Goal: Transaction & Acquisition: Purchase product/service

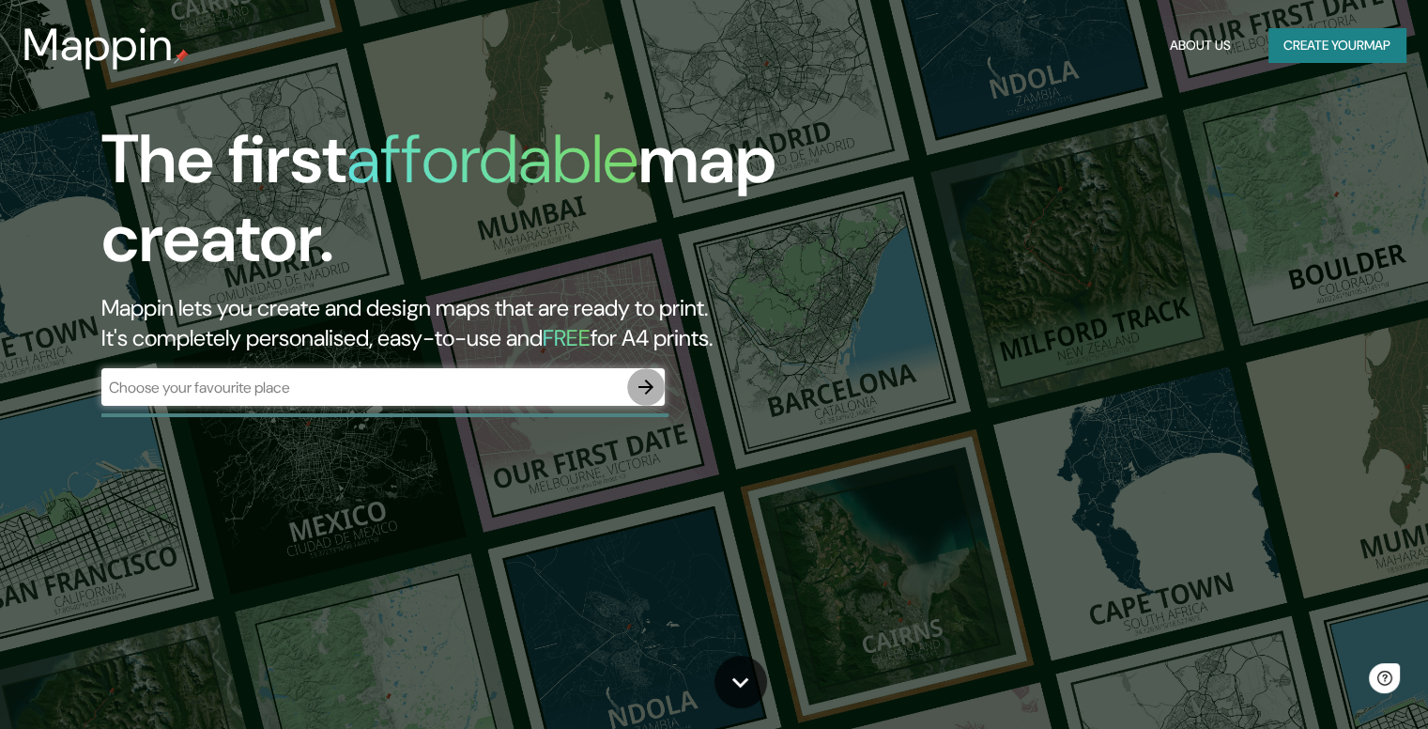
click at [650, 389] on icon "button" at bounding box center [646, 386] width 15 height 15
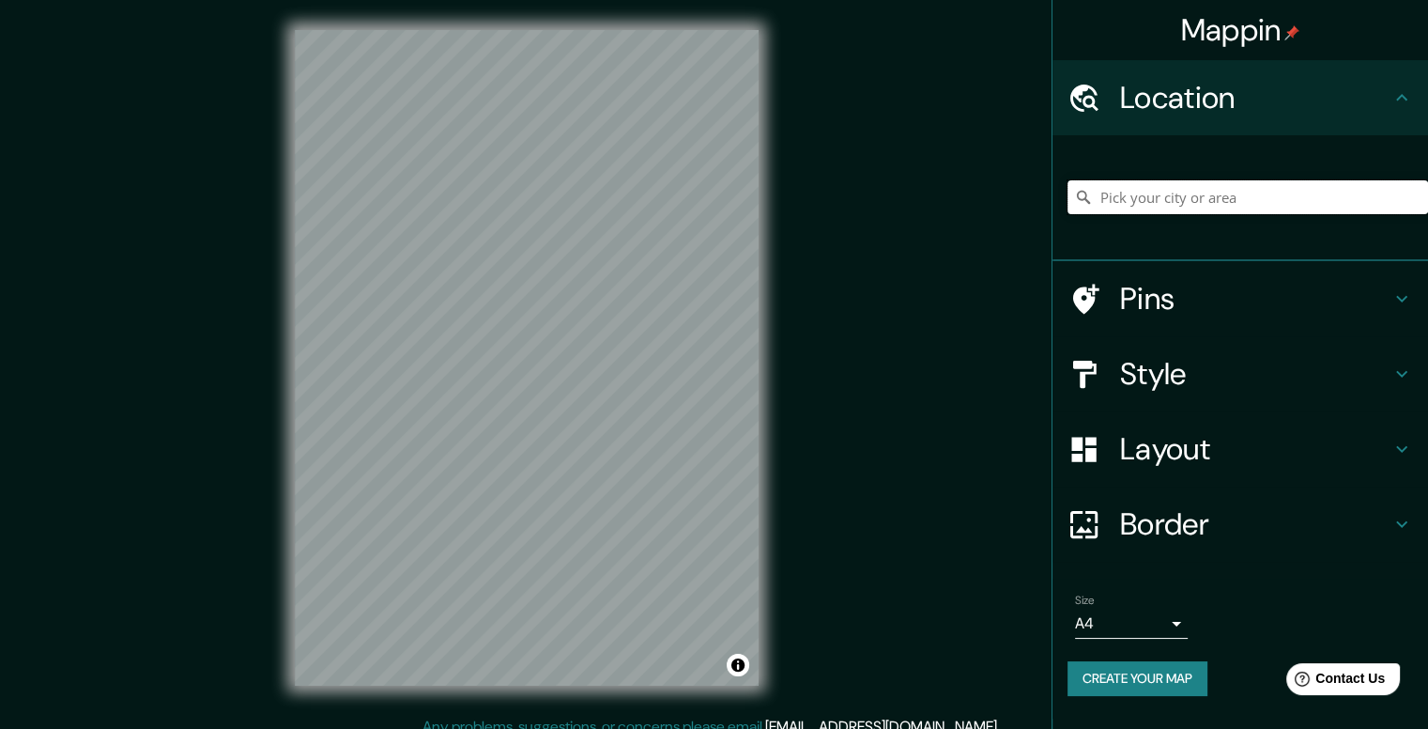
click at [1181, 188] on input "Pick your city or area" at bounding box center [1248, 197] width 361 height 34
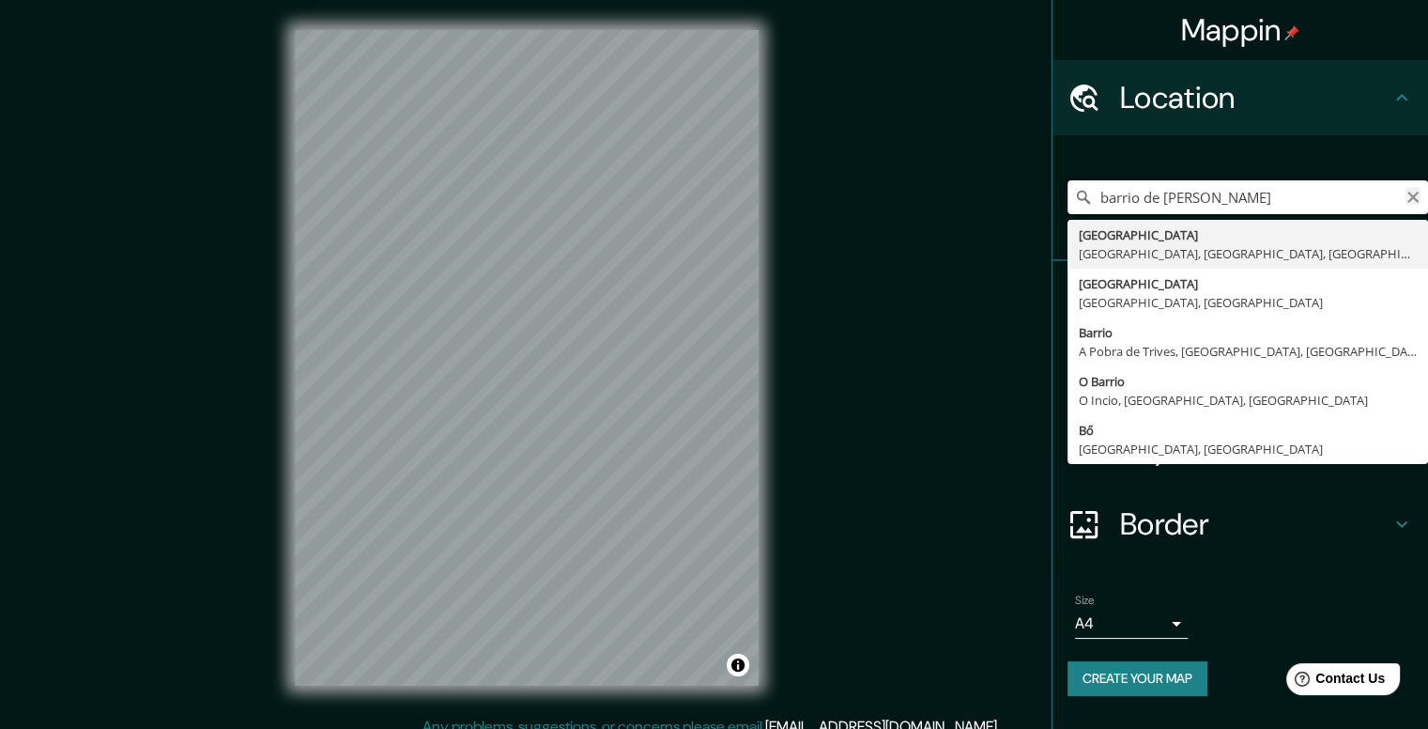
type input "barrio de [PERSON_NAME]"
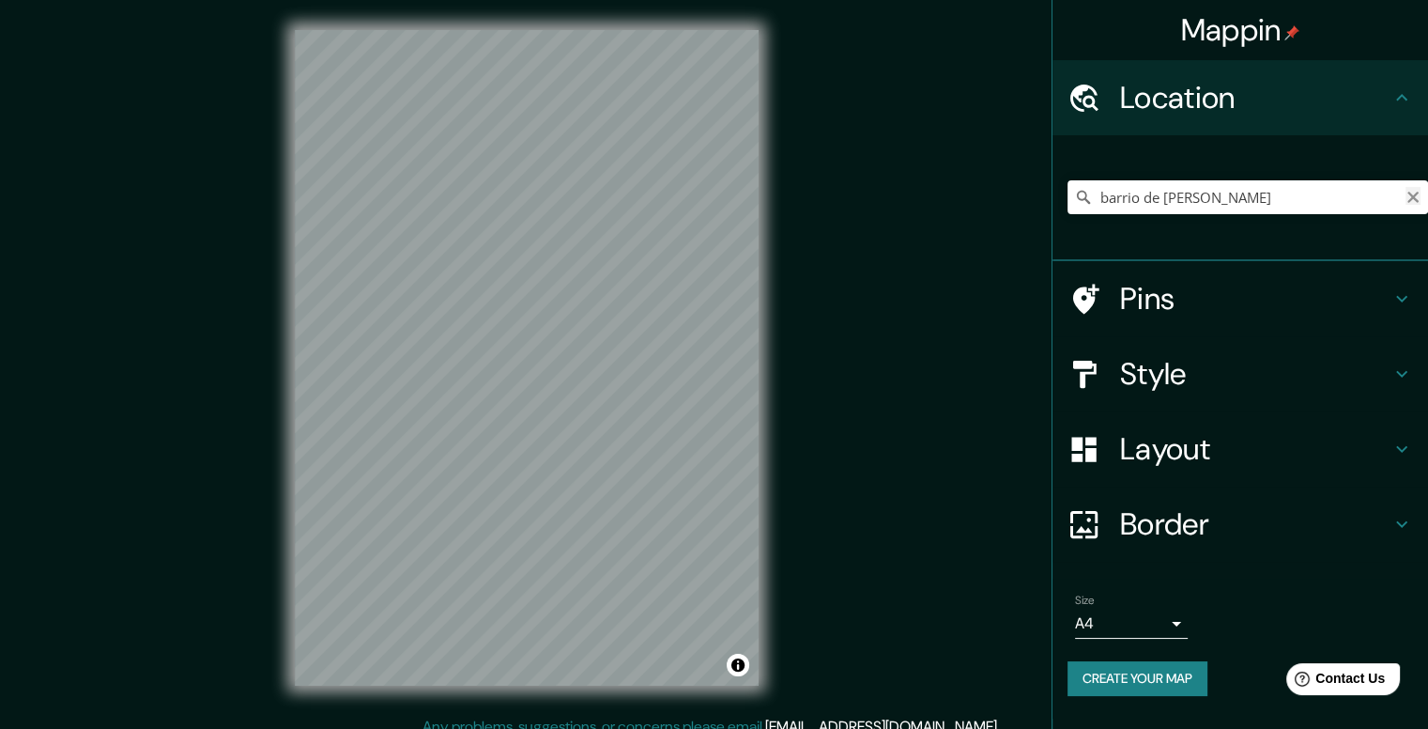
click at [1410, 203] on icon "Clear" at bounding box center [1413, 197] width 15 height 15
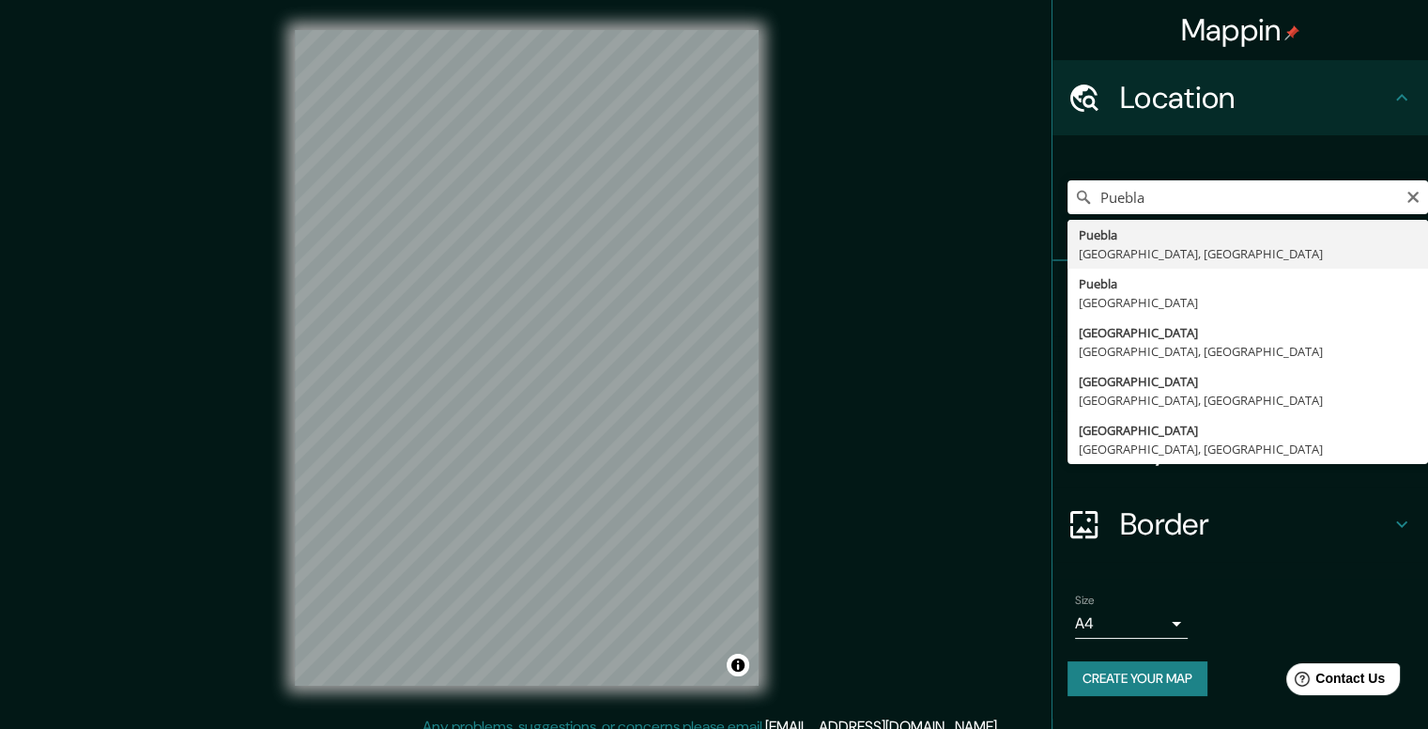
type input "[GEOGRAPHIC_DATA], [GEOGRAPHIC_DATA], [GEOGRAPHIC_DATA]"
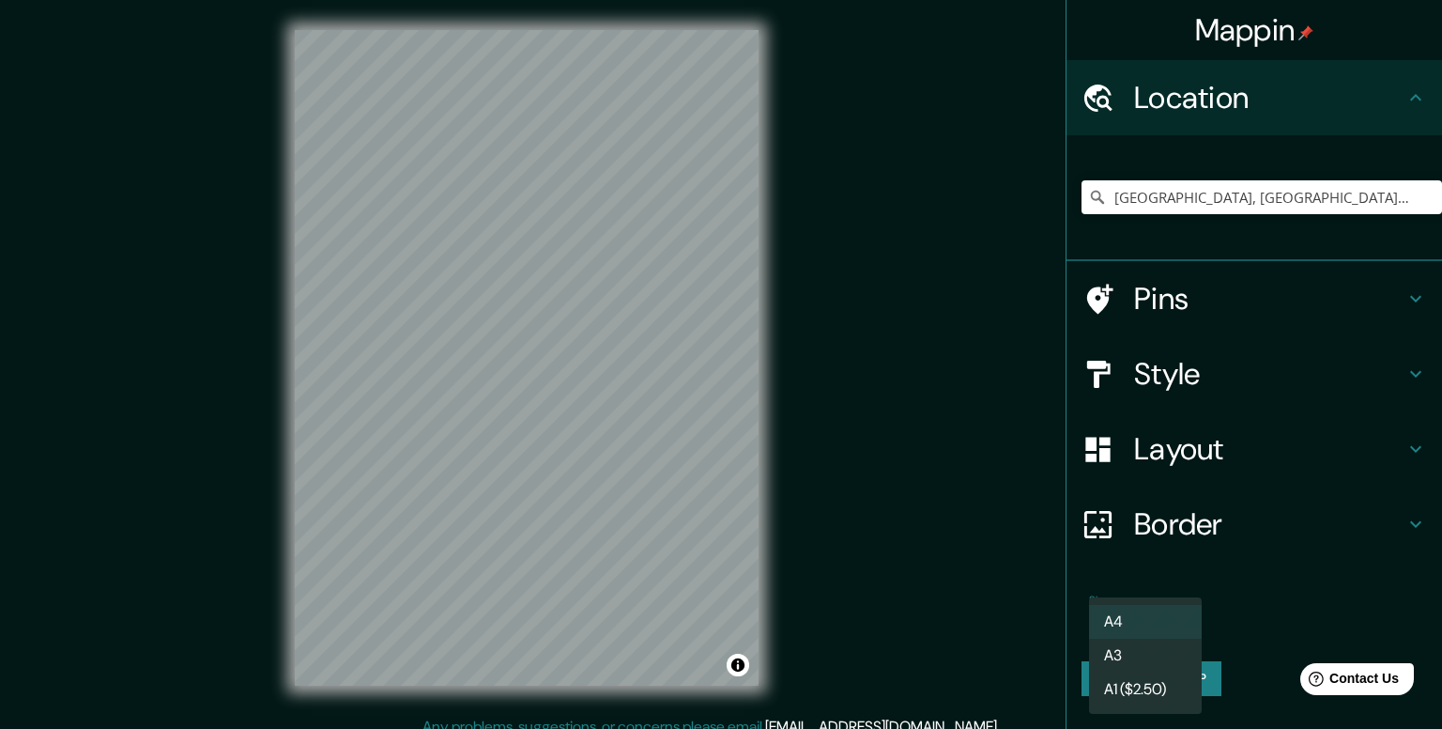
click at [1149, 617] on body "Mappin Location [GEOGRAPHIC_DATA], [GEOGRAPHIC_DATA], [GEOGRAPHIC_DATA] Pins St…" at bounding box center [721, 364] width 1442 height 729
click at [1142, 647] on li "A3" at bounding box center [1145, 656] width 113 height 34
type input "a4"
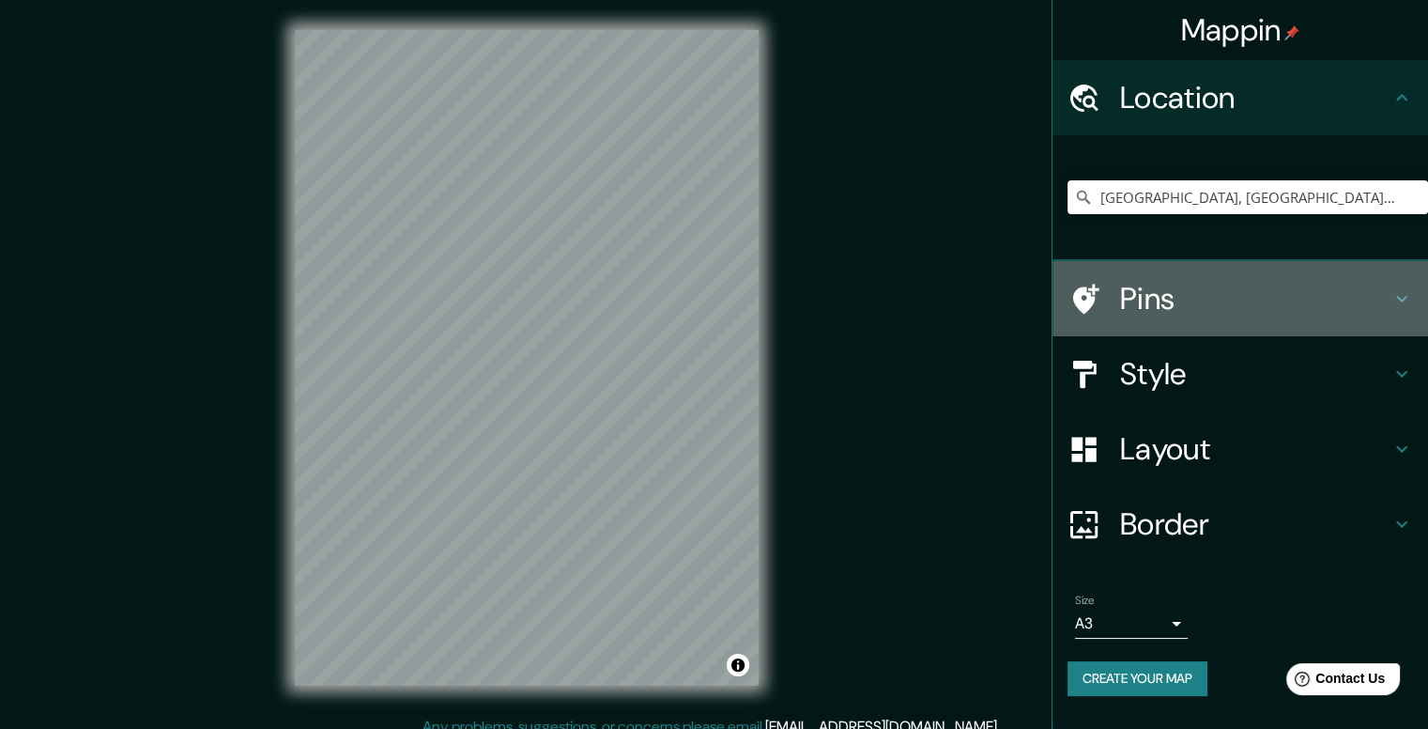
click at [1191, 313] on h4 "Pins" at bounding box center [1255, 299] width 270 height 38
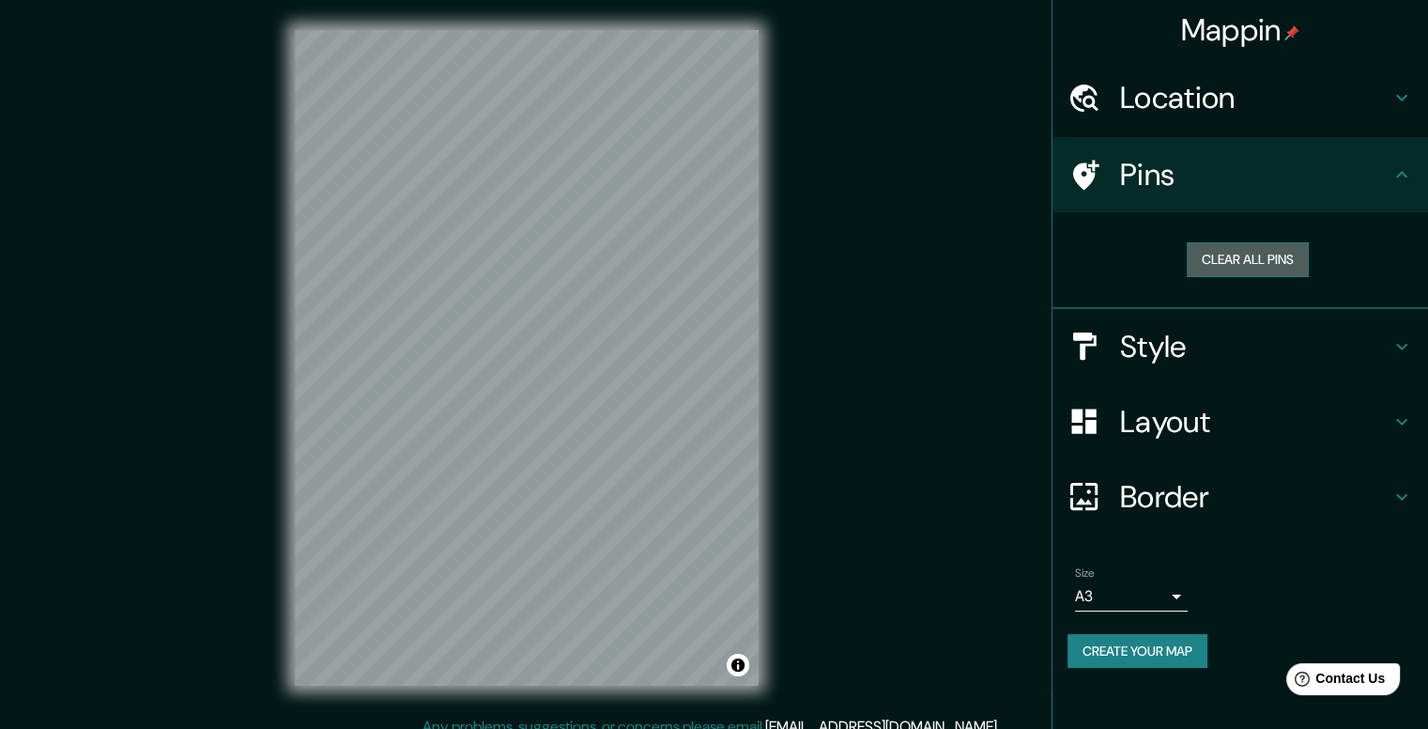
click at [1275, 253] on button "Clear all pins" at bounding box center [1248, 259] width 122 height 35
click at [1268, 297] on div "Clear all pins" at bounding box center [1241, 260] width 376 height 97
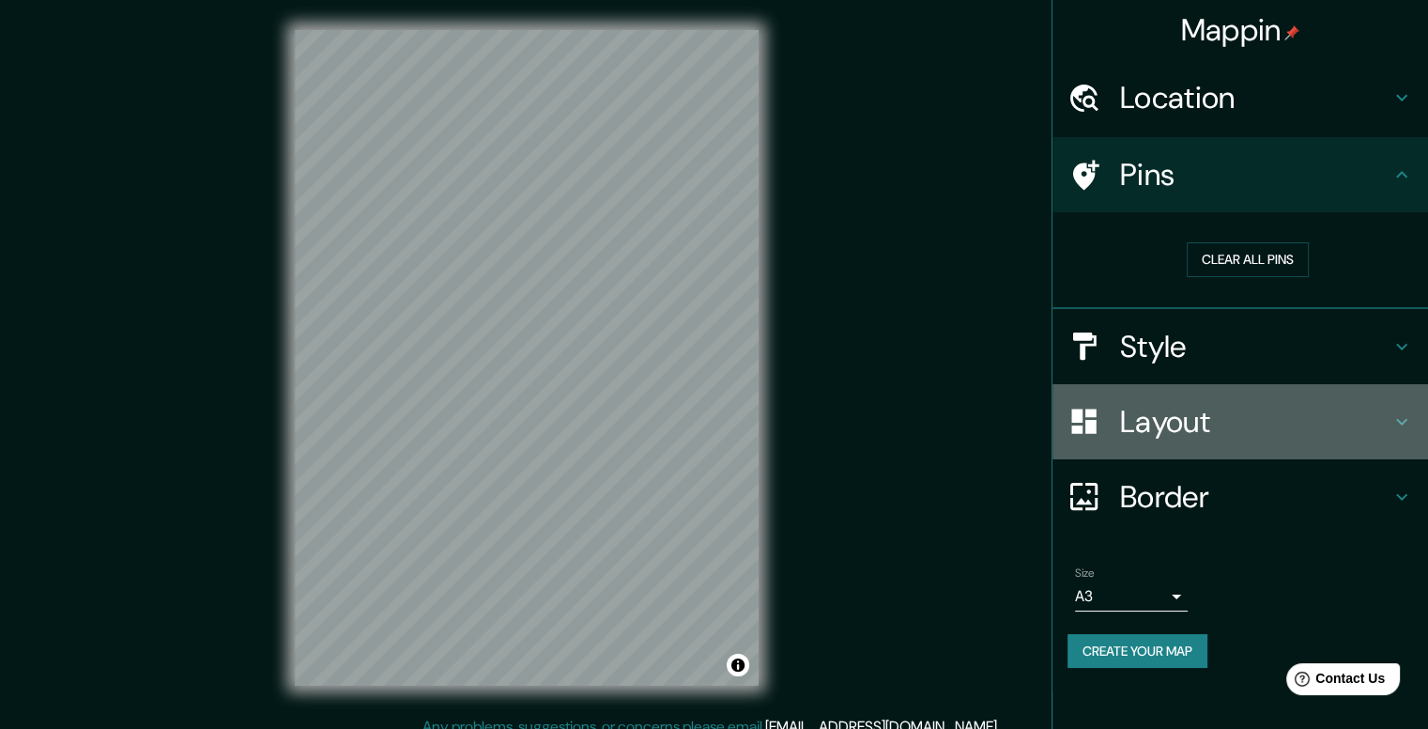
click at [1225, 405] on h4 "Layout" at bounding box center [1255, 422] width 270 height 38
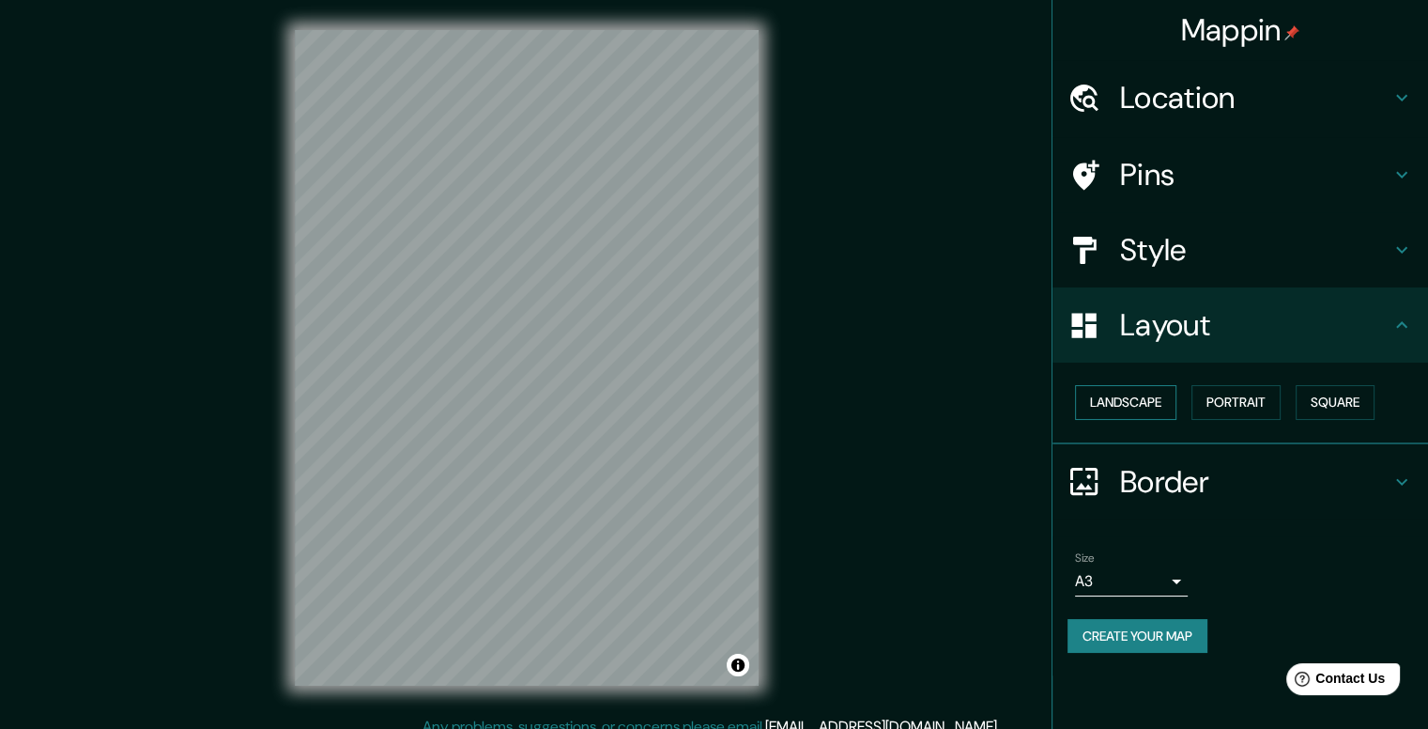
click at [1152, 390] on button "Landscape" at bounding box center [1125, 402] width 101 height 35
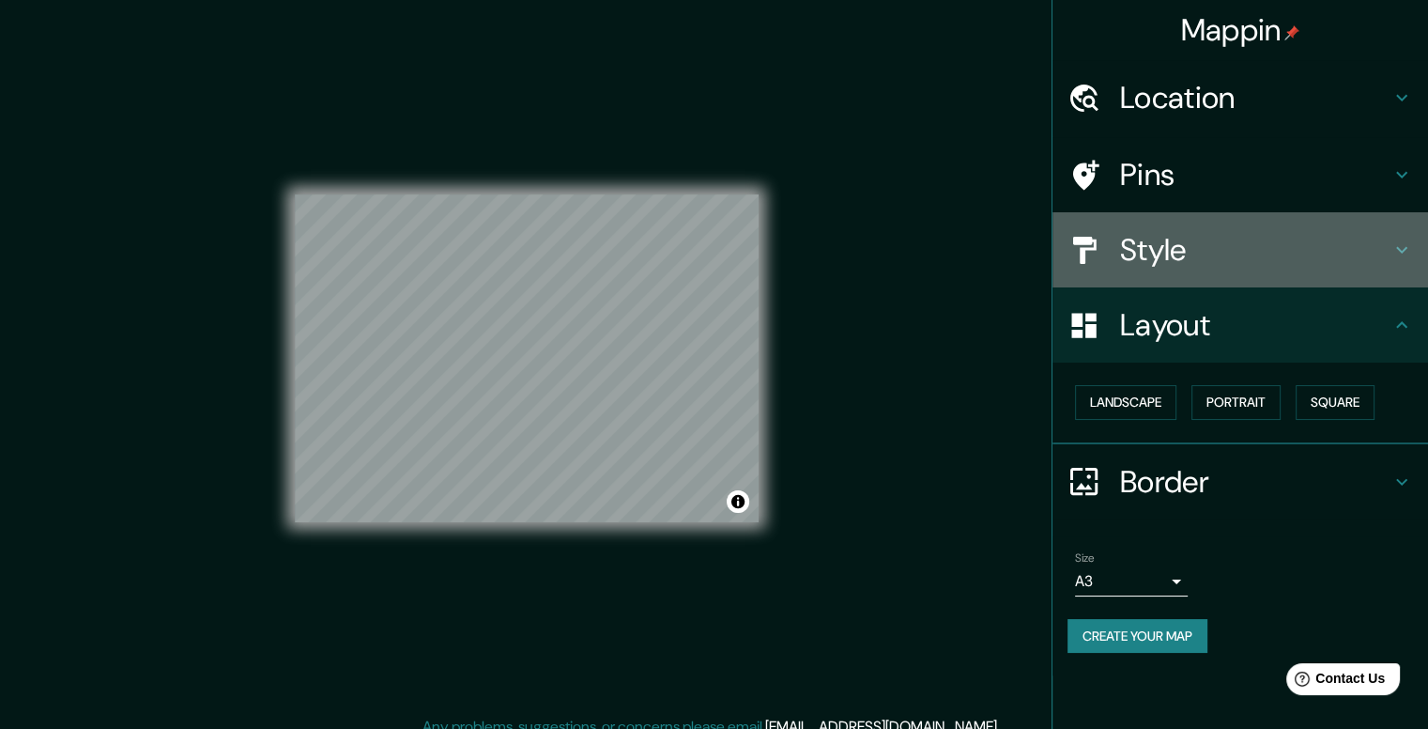
click at [1198, 227] on div "Style" at bounding box center [1241, 249] width 376 height 75
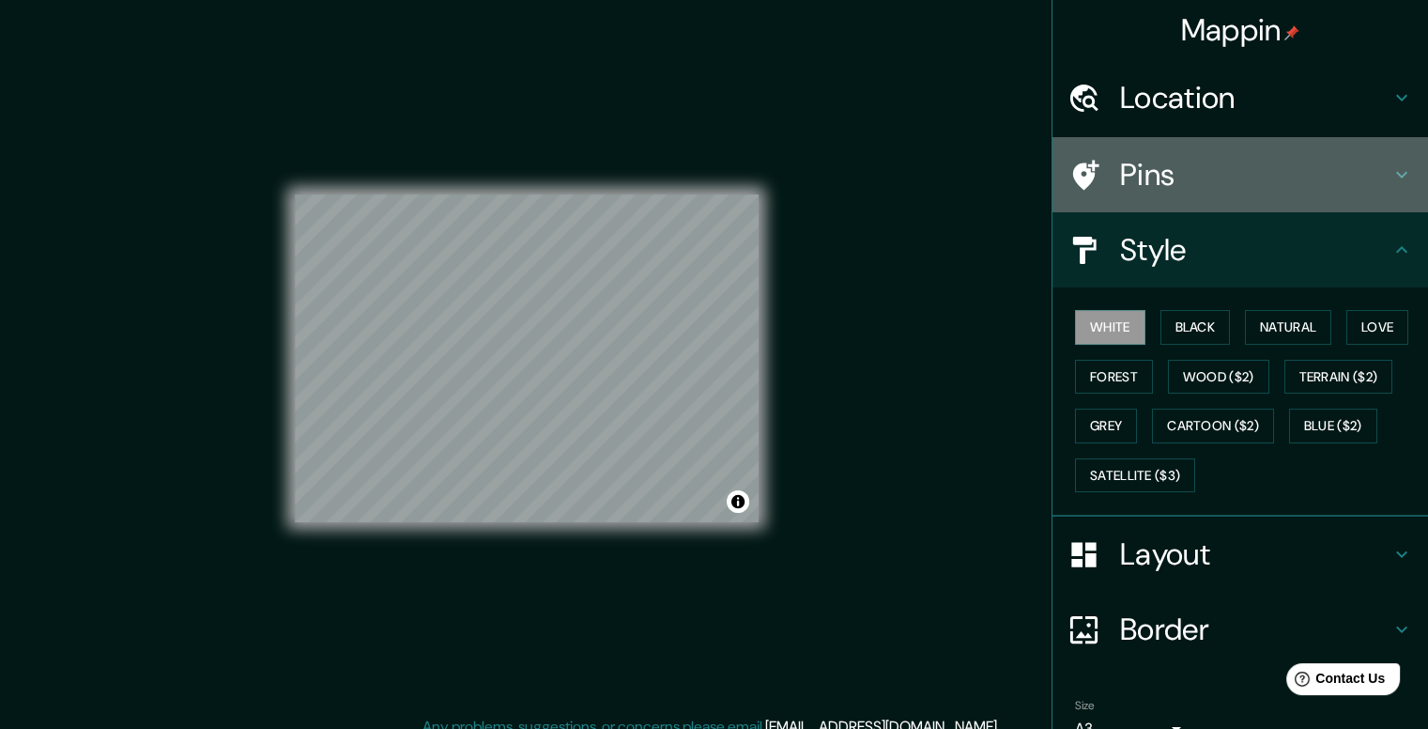
click at [1179, 183] on h4 "Pins" at bounding box center [1255, 175] width 270 height 38
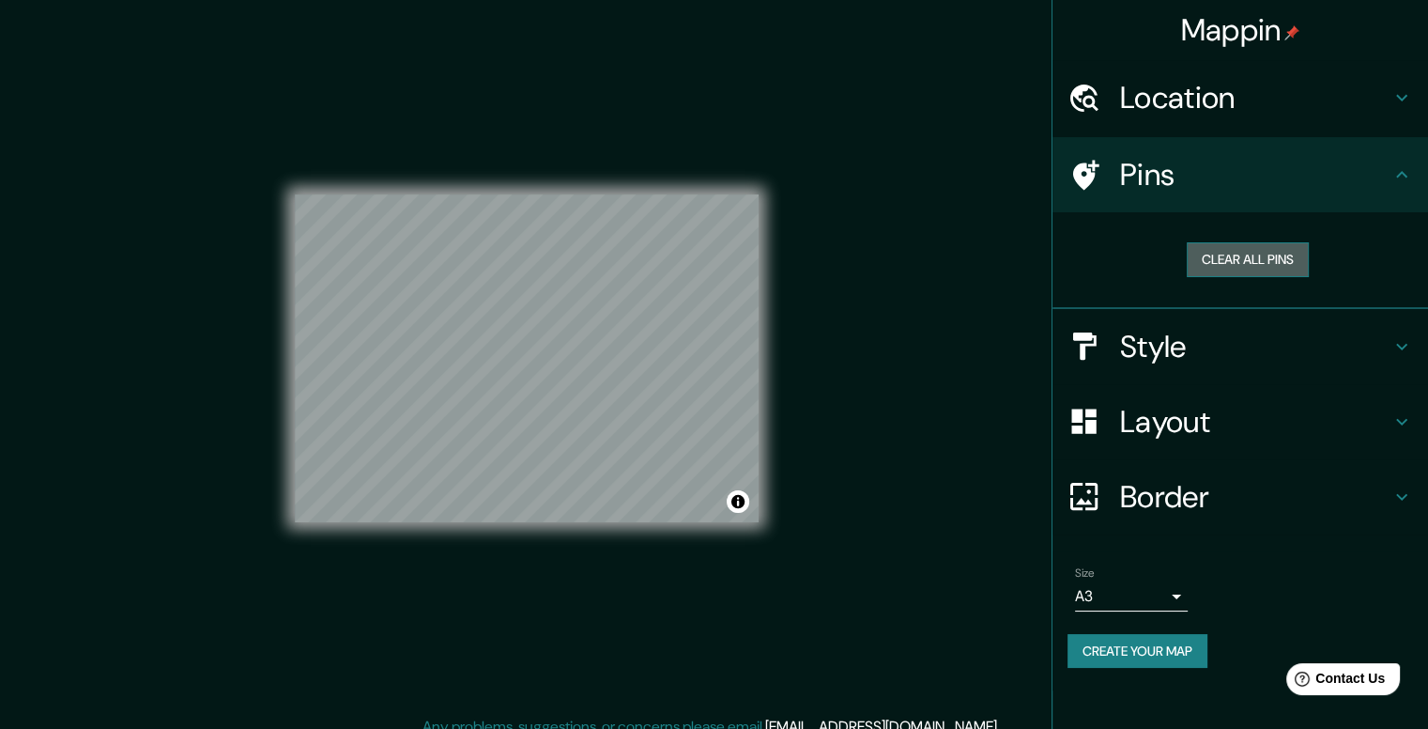
click at [1253, 263] on button "Clear all pins" at bounding box center [1248, 259] width 122 height 35
click at [1219, 354] on h4 "Style" at bounding box center [1255, 347] width 270 height 38
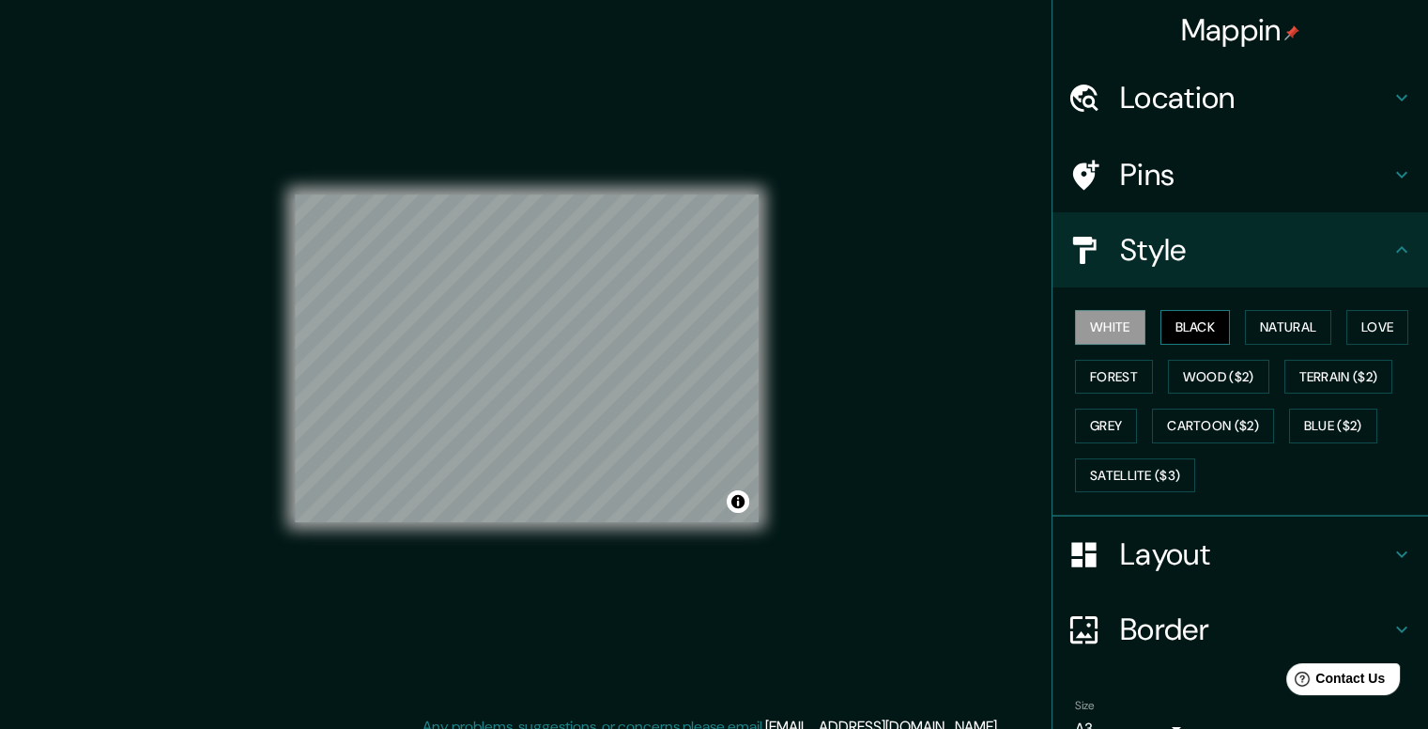
click at [1188, 328] on button "Black" at bounding box center [1196, 327] width 70 height 35
click at [1089, 334] on button "White" at bounding box center [1110, 327] width 70 height 35
click at [1241, 623] on h4 "Border" at bounding box center [1255, 629] width 270 height 38
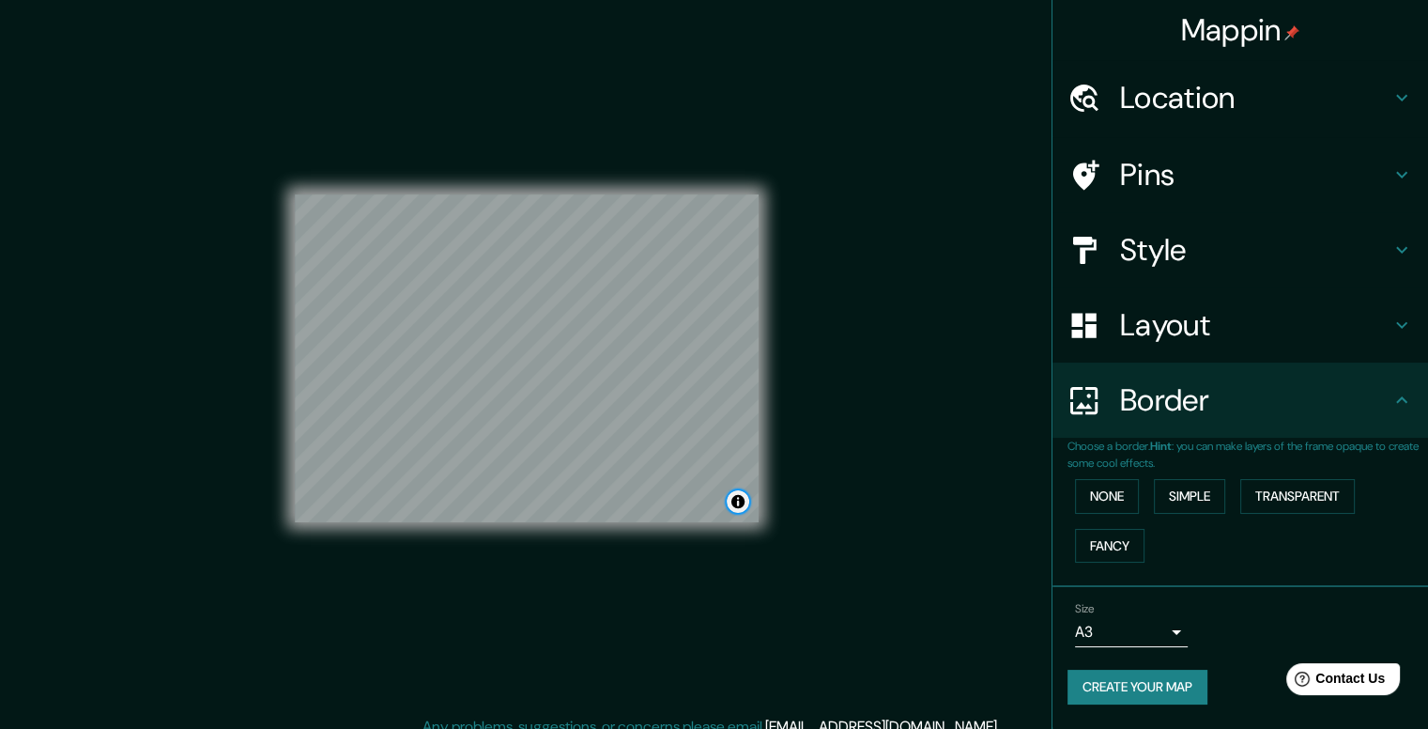
click at [737, 497] on button "Toggle attribution" at bounding box center [738, 501] width 23 height 23
